Goal: Register for event/course

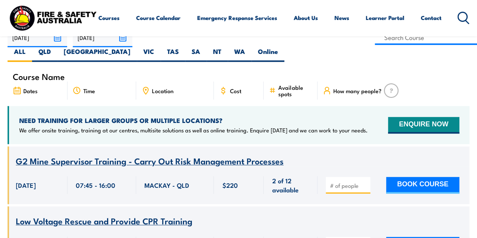
scroll to position [218, 0]
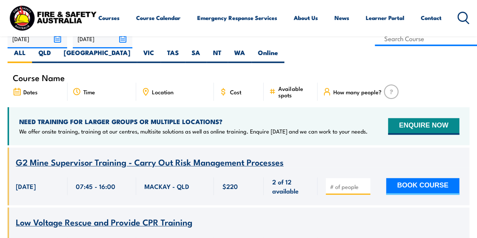
click at [101, 27] on ul "Courses Course Calendar Emergency Response Services Services Overview Emergency…" at bounding box center [269, 18] width 343 height 18
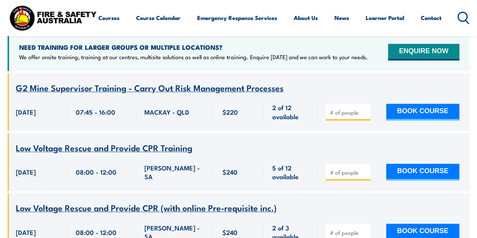
scroll to position [195, 0]
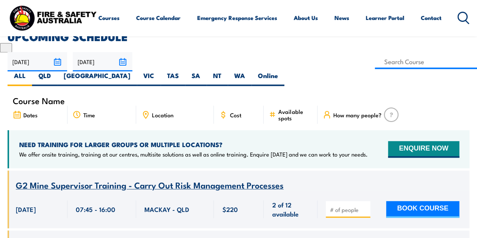
click at [231, 112] on span "Cost" at bounding box center [234, 115] width 11 height 6
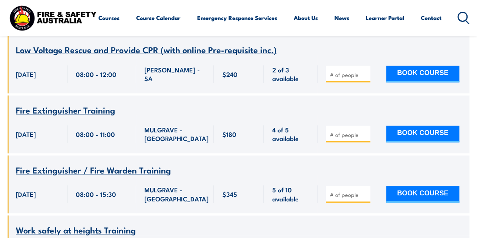
scroll to position [447, 0]
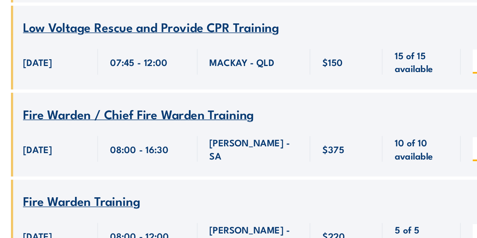
scroll to position [27212, 0]
